Goal: Information Seeking & Learning: Learn about a topic

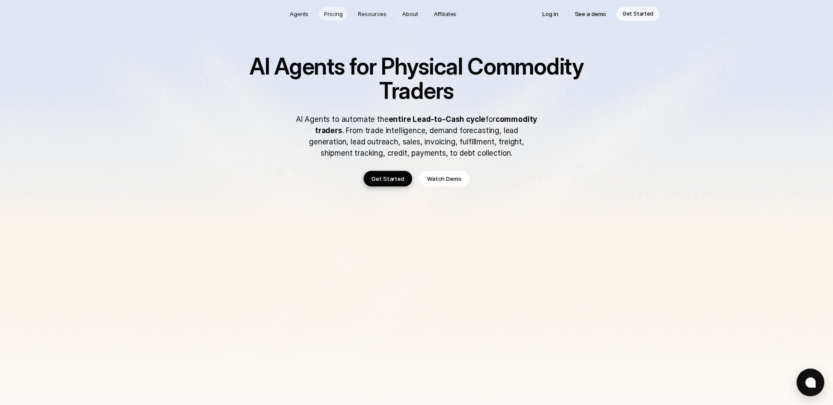
click at [335, 16] on p "Pricing" at bounding box center [333, 14] width 18 height 9
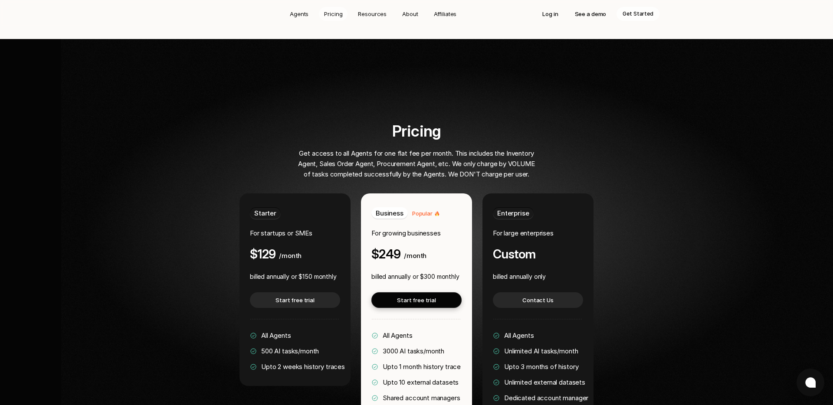
scroll to position [1573, 0]
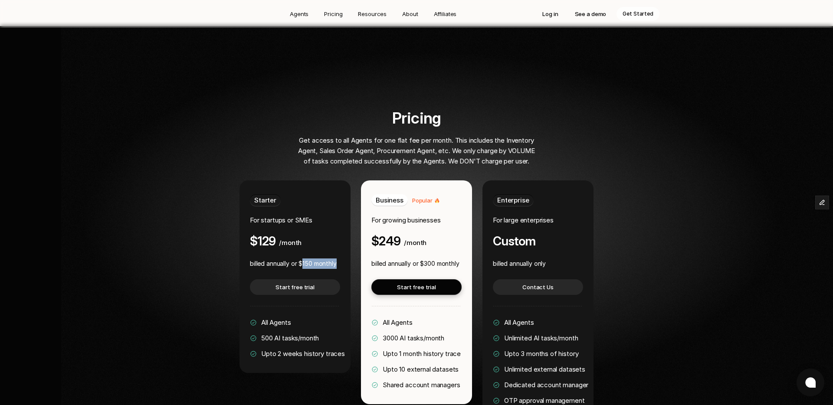
drag, startPoint x: 303, startPoint y: 239, endPoint x: 337, endPoint y: 237, distance: 33.4
click at [337, 258] on p "billed annually or $150 monthly" at bounding box center [293, 263] width 87 height 10
click at [213, 241] on div "Pricing Get access to all Agents for one flat fee per month. This includes the …" at bounding box center [416, 272] width 666 height 326
click at [238, 148] on div "Pricing Get access to all Agents for one flat fee per month. This includes the …" at bounding box center [416, 272] width 666 height 326
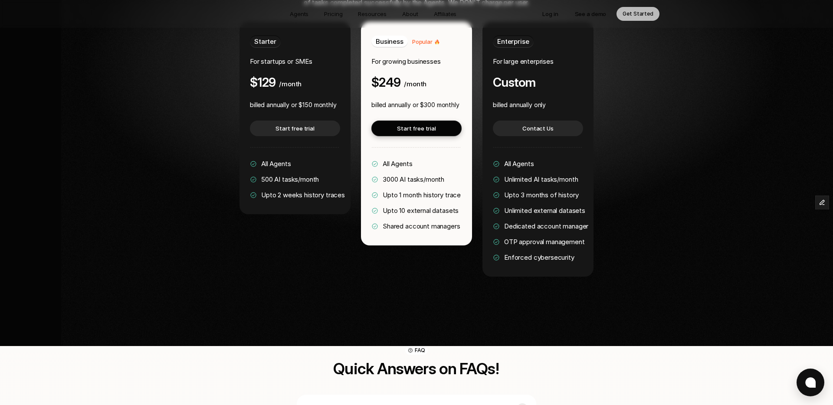
scroll to position [1706, 0]
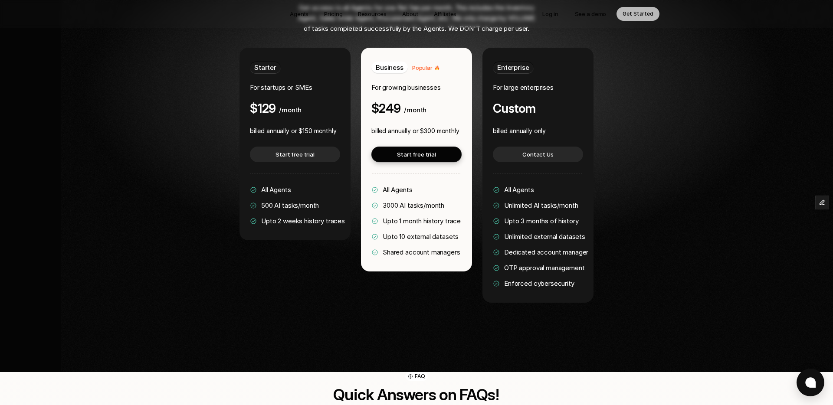
click at [218, 183] on div "Pricing Get access to all Agents for one flat fee per month. This includes the …" at bounding box center [416, 140] width 666 height 326
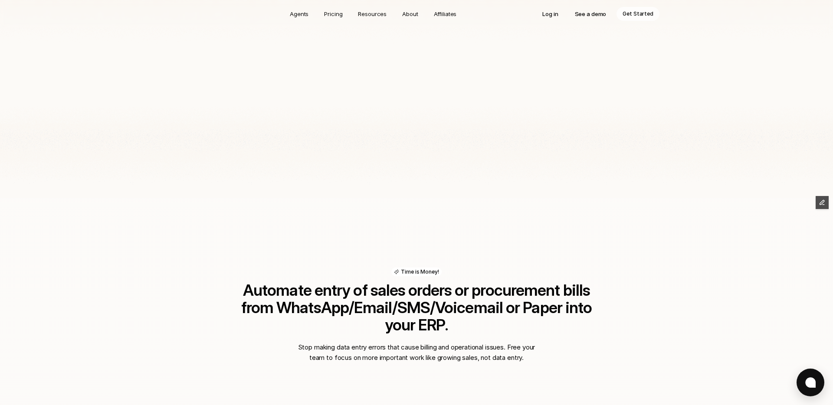
scroll to position [0, 0]
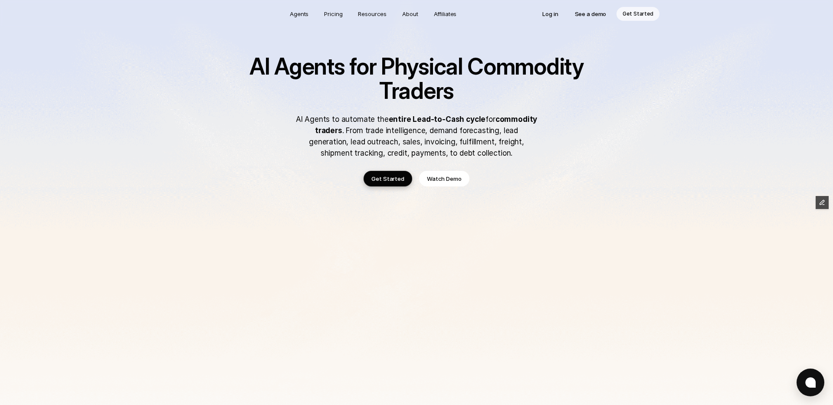
click at [139, 97] on img at bounding box center [416, 291] width 833 height 583
click at [103, 87] on img at bounding box center [416, 291] width 833 height 583
click at [688, 54] on img at bounding box center [416, 291] width 833 height 583
click at [602, 49] on img at bounding box center [416, 291] width 833 height 583
click at [641, 15] on p "Get Started" at bounding box center [637, 14] width 31 height 9
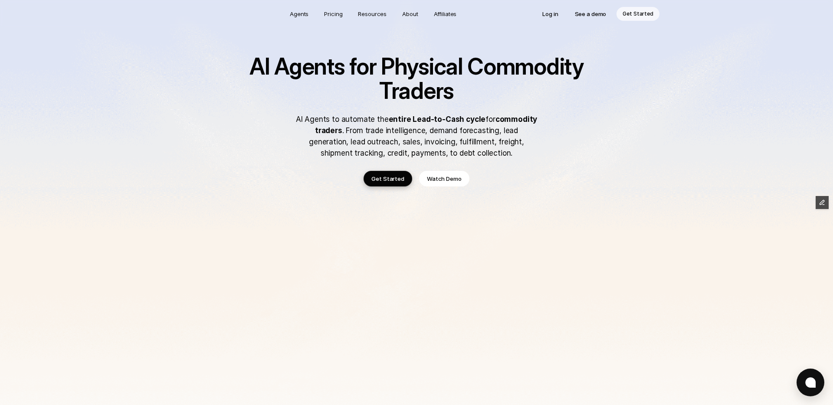
click at [181, 154] on img at bounding box center [416, 291] width 833 height 583
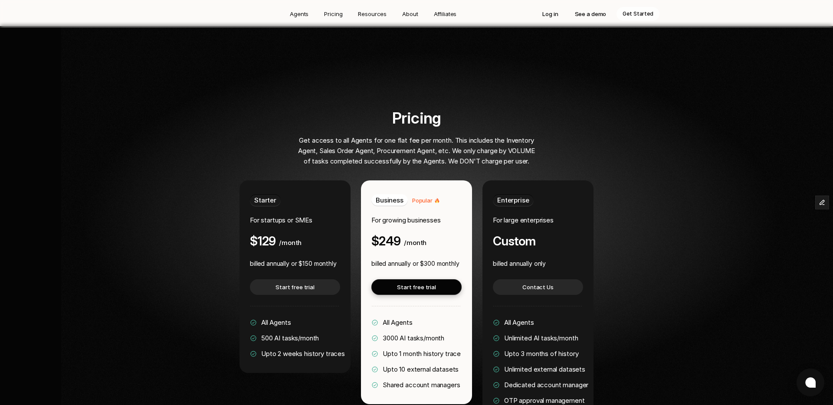
scroll to position [1641, 0]
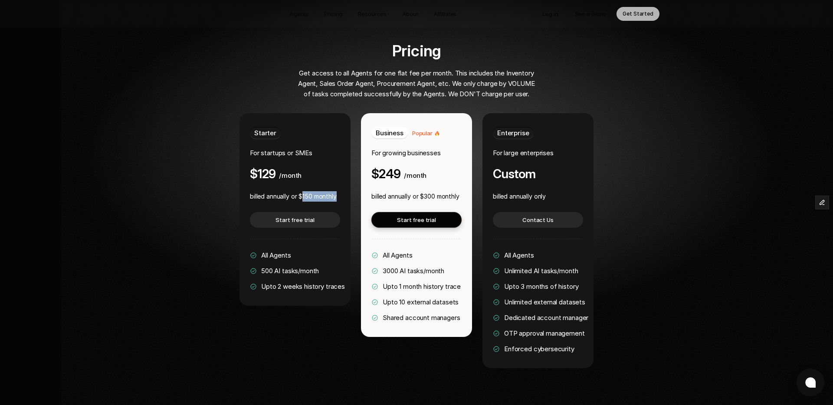
drag, startPoint x: 303, startPoint y: 170, endPoint x: 338, endPoint y: 170, distance: 35.1
click at [338, 170] on div "Starter For startups or SMEs $129 /month billed annually or $150 monthly Start …" at bounding box center [294, 209] width 111 height 193
click at [199, 173] on div "Pricing Get access to all Agents for one flat fee per month. This includes the …" at bounding box center [416, 205] width 666 height 326
drag, startPoint x: 262, startPoint y: 245, endPoint x: 325, endPoint y: 244, distance: 62.9
click at [325, 250] on div "All Agents 500 AI tasks/month Upto 2 weeks history traces" at bounding box center [297, 271] width 95 height 42
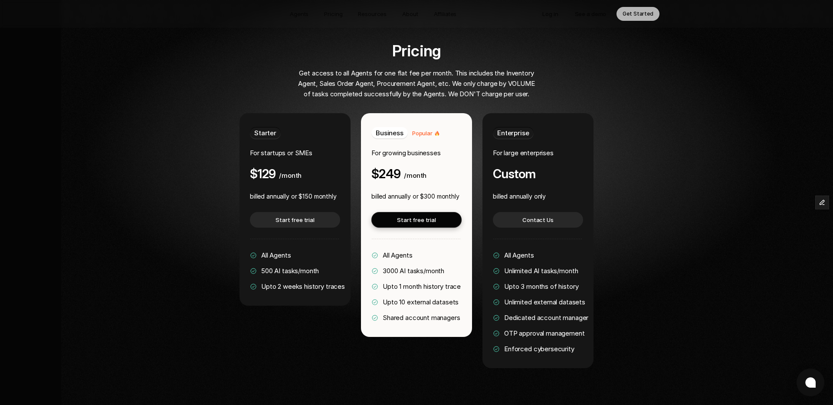
click at [215, 245] on div "Pricing Get access to all Agents for one flat fee per month. This includes the …" at bounding box center [416, 205] width 666 height 326
drag, startPoint x: 262, startPoint y: 245, endPoint x: 328, endPoint y: 240, distance: 66.9
click at [328, 250] on div "All Agents 500 AI tasks/month Upto 2 weeks history traces" at bounding box center [297, 271] width 95 height 42
drag, startPoint x: 373, startPoint y: 147, endPoint x: 434, endPoint y: 147, distance: 61.1
click at [434, 147] on div "Business Popular For growing businesses $249 /month" at bounding box center [416, 154] width 90 height 54
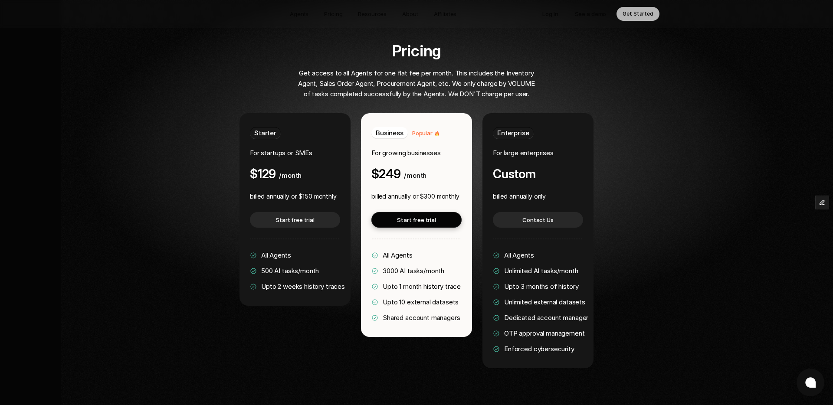
click at [207, 205] on div "Pricing Get access to all Agents for one flat fee per month. This includes the …" at bounding box center [416, 205] width 666 height 326
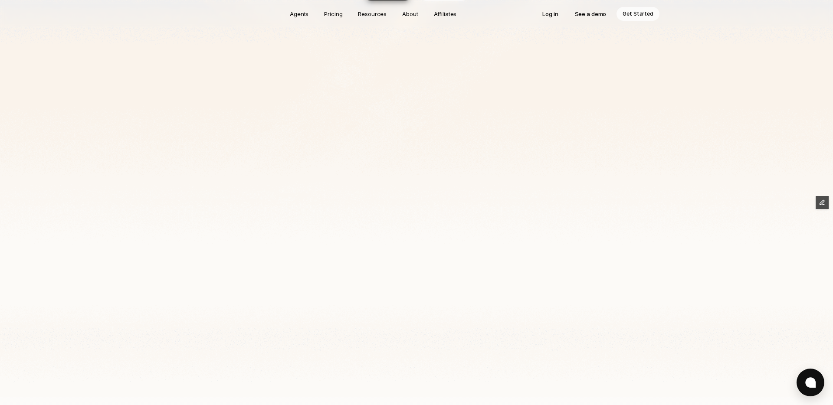
scroll to position [0, 0]
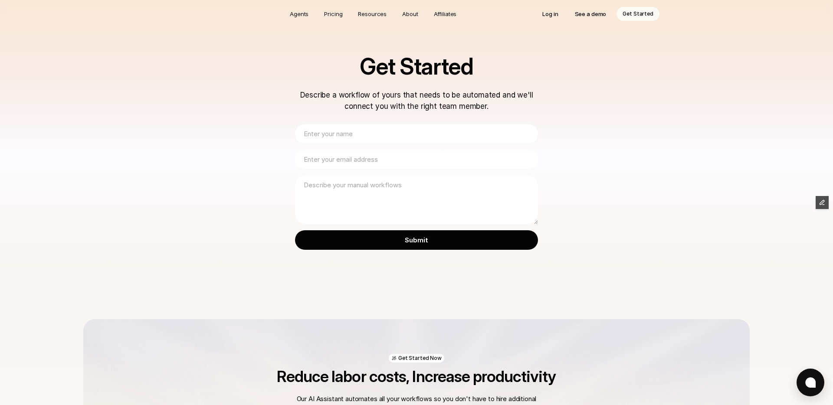
click at [588, 123] on div "Get Started Describe a workflow of yours that needs to be automated and we'll c…" at bounding box center [416, 159] width 833 height 319
click at [413, 13] on p "About" at bounding box center [410, 14] width 16 height 9
